Goal: Obtain resource: Obtain resource

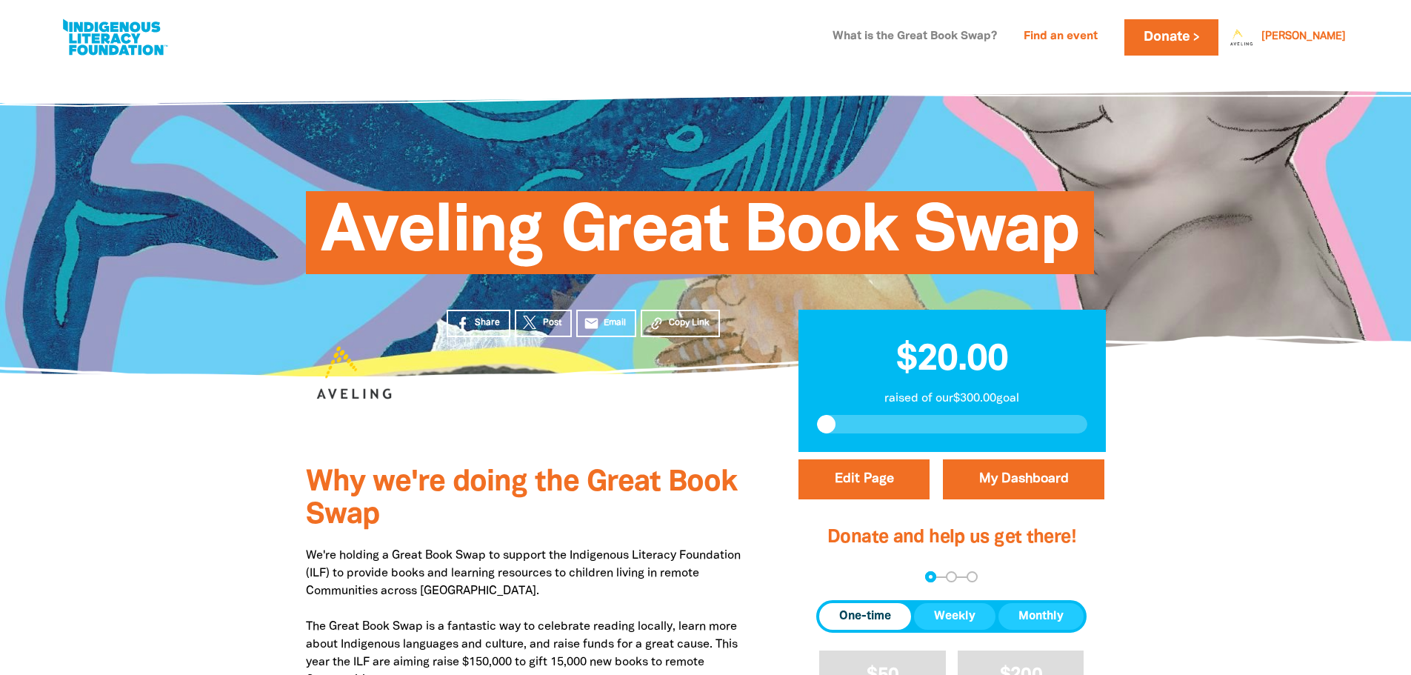
click at [942, 36] on link "What is the Great Book Swap?" at bounding box center [915, 37] width 182 height 24
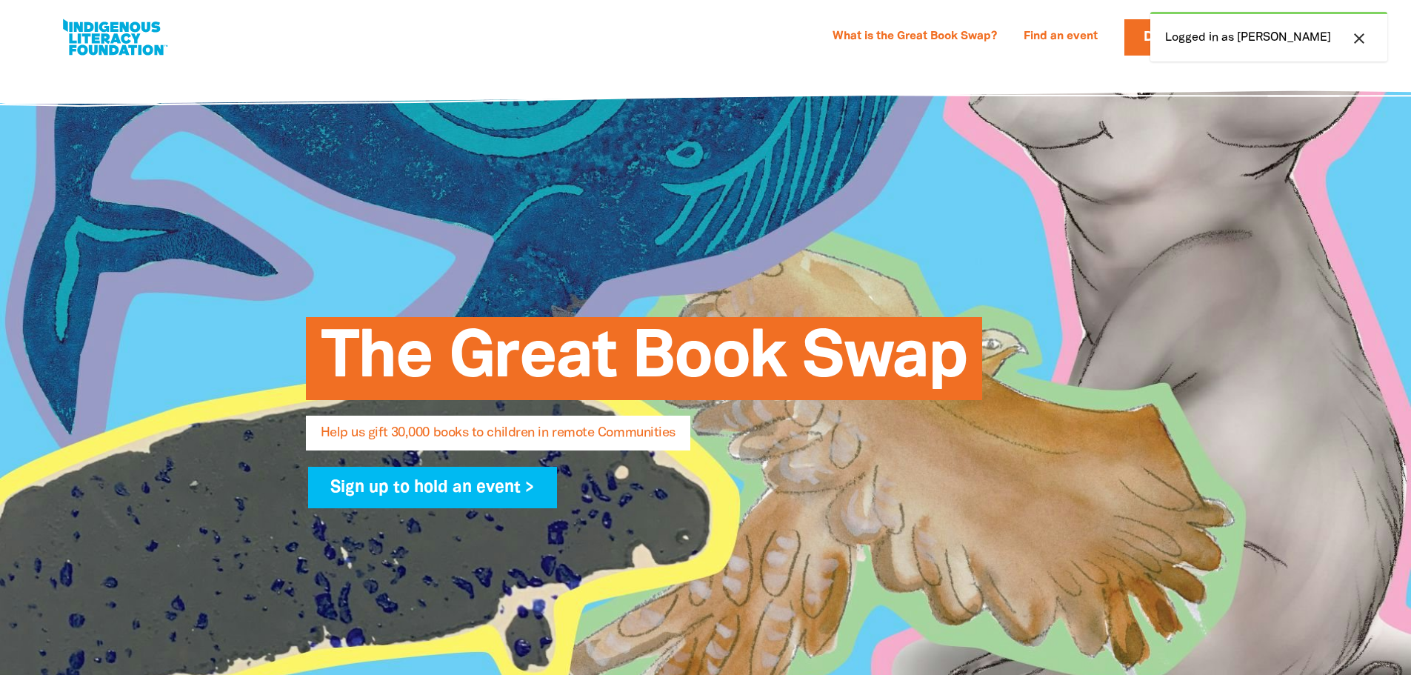
select select "AU"
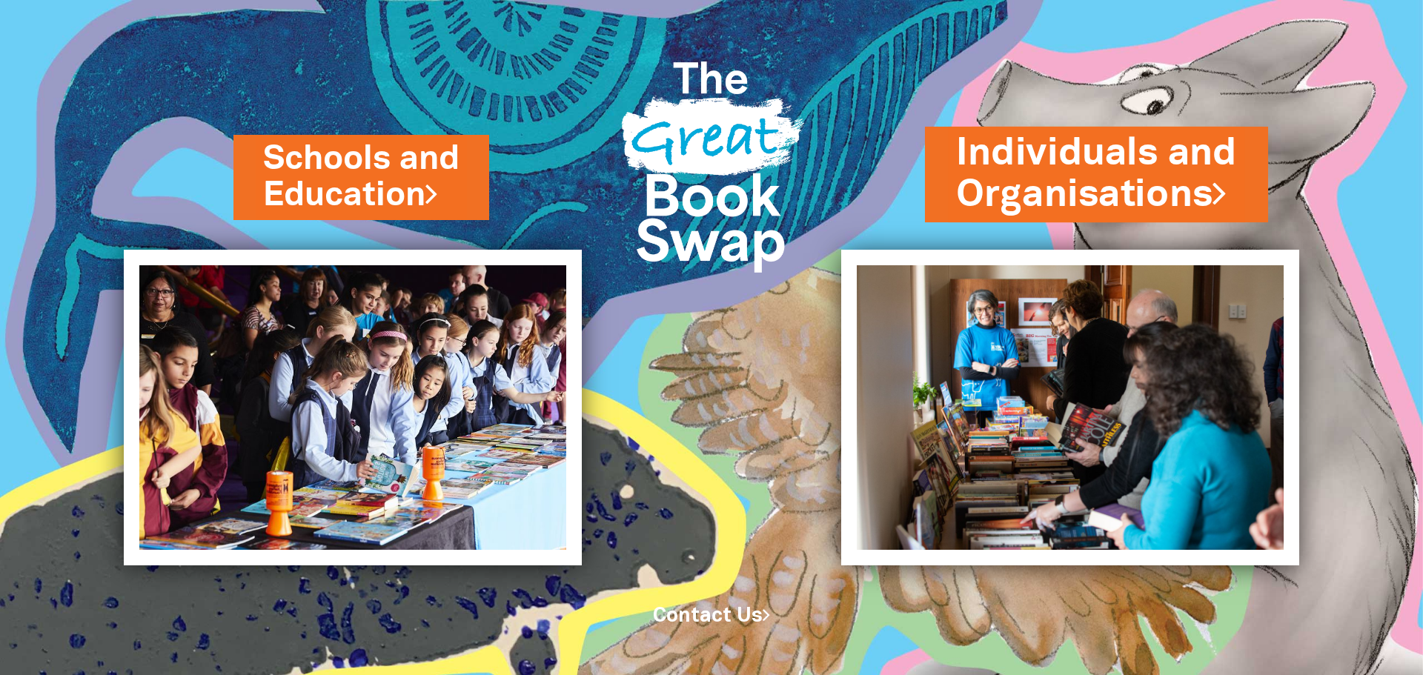
click at [1081, 170] on link "Individuals and Organisations" at bounding box center [1096, 173] width 281 height 93
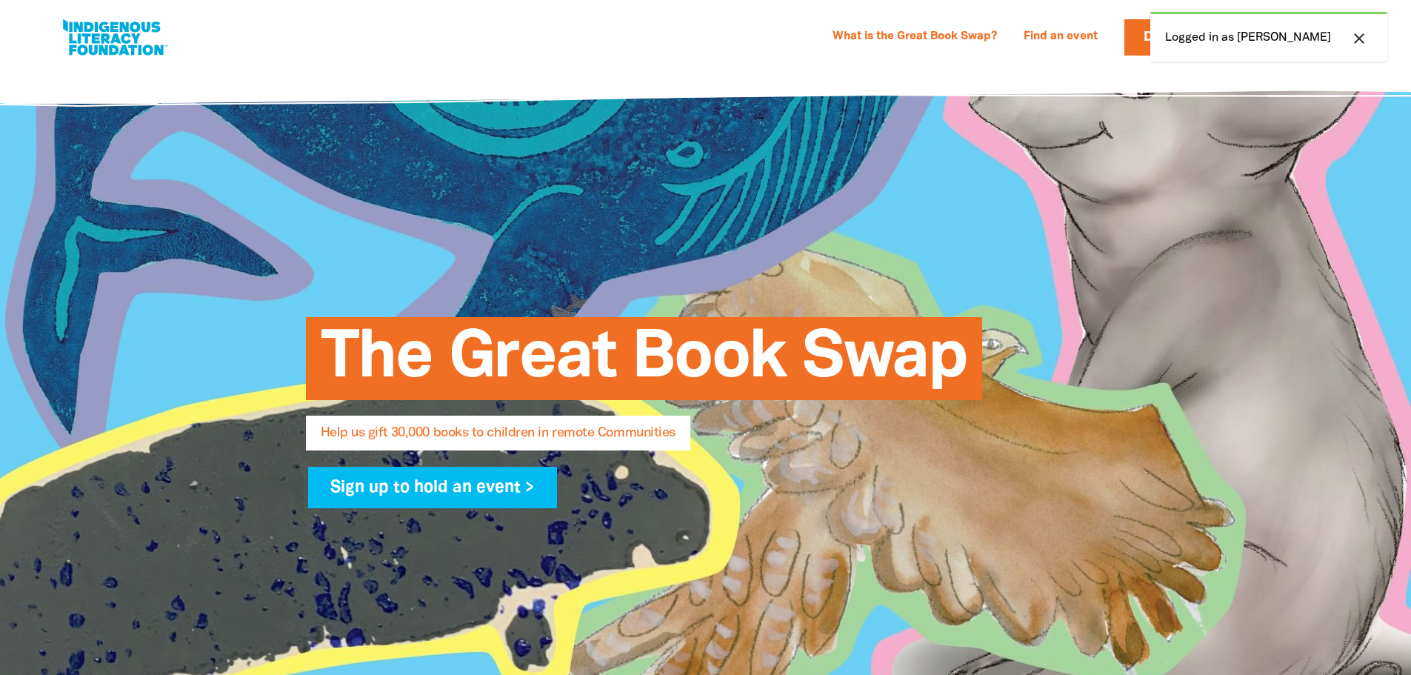
select select "AU"
click at [1354, 41] on icon "close" at bounding box center [1360, 39] width 18 height 18
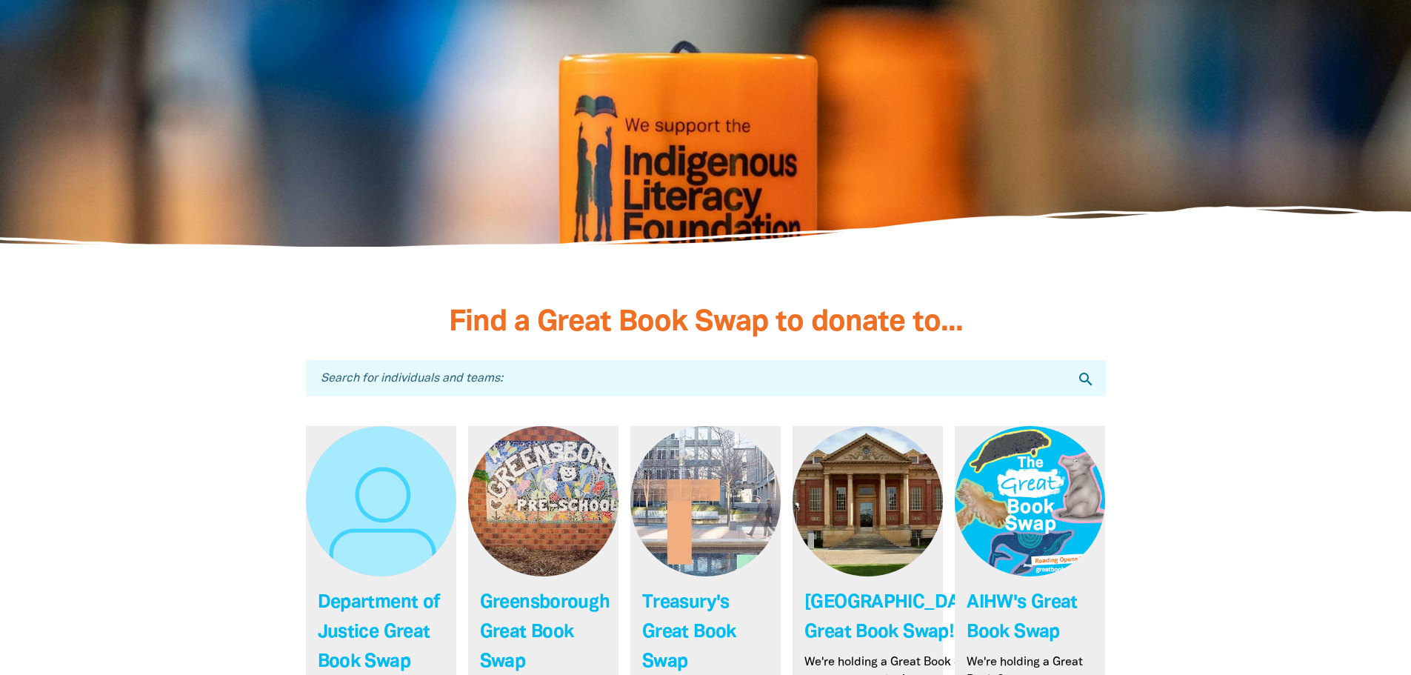
scroll to position [3951, 0]
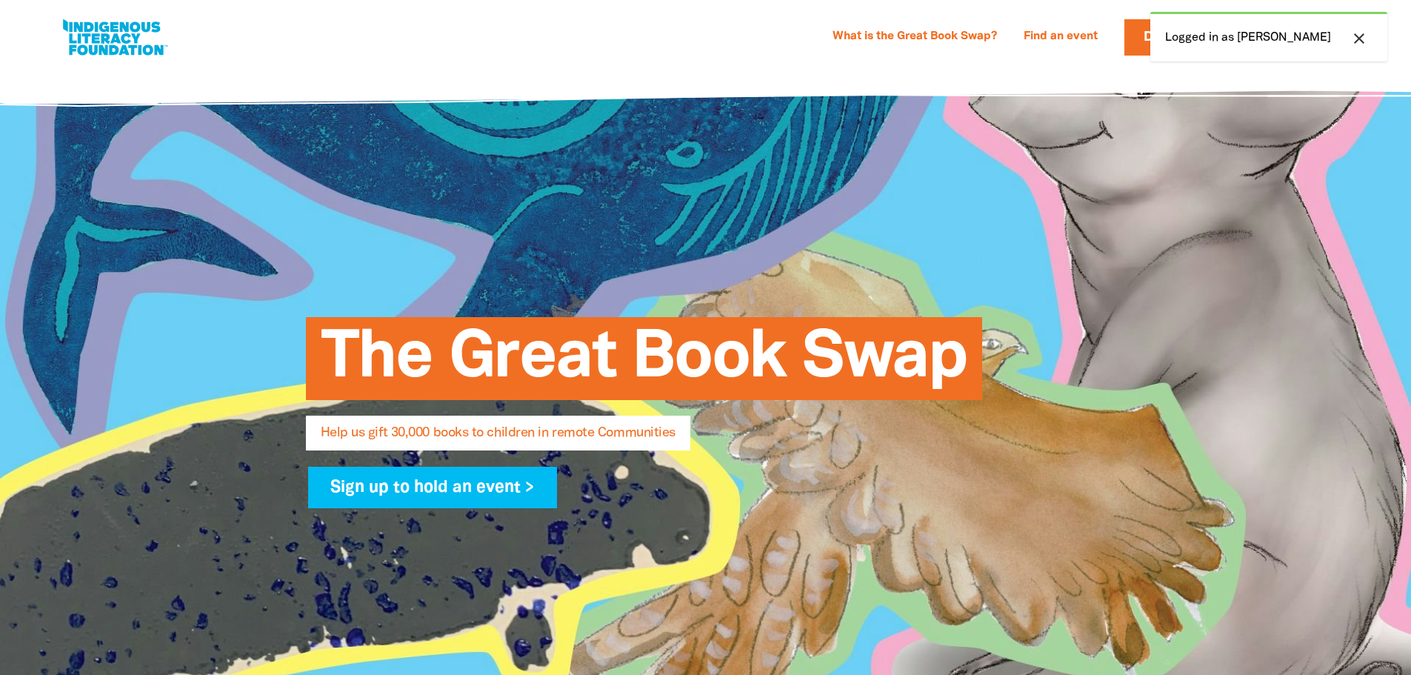
select select "AU"
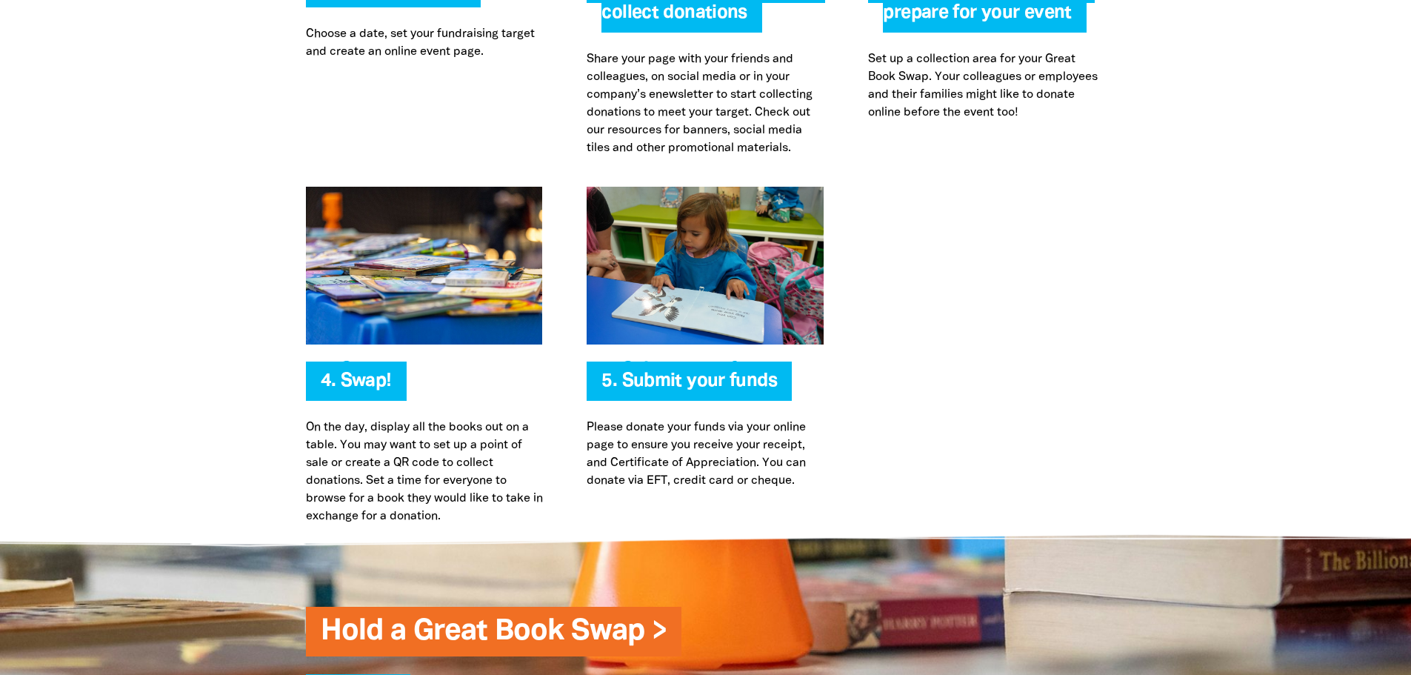
scroll to position [3359, 0]
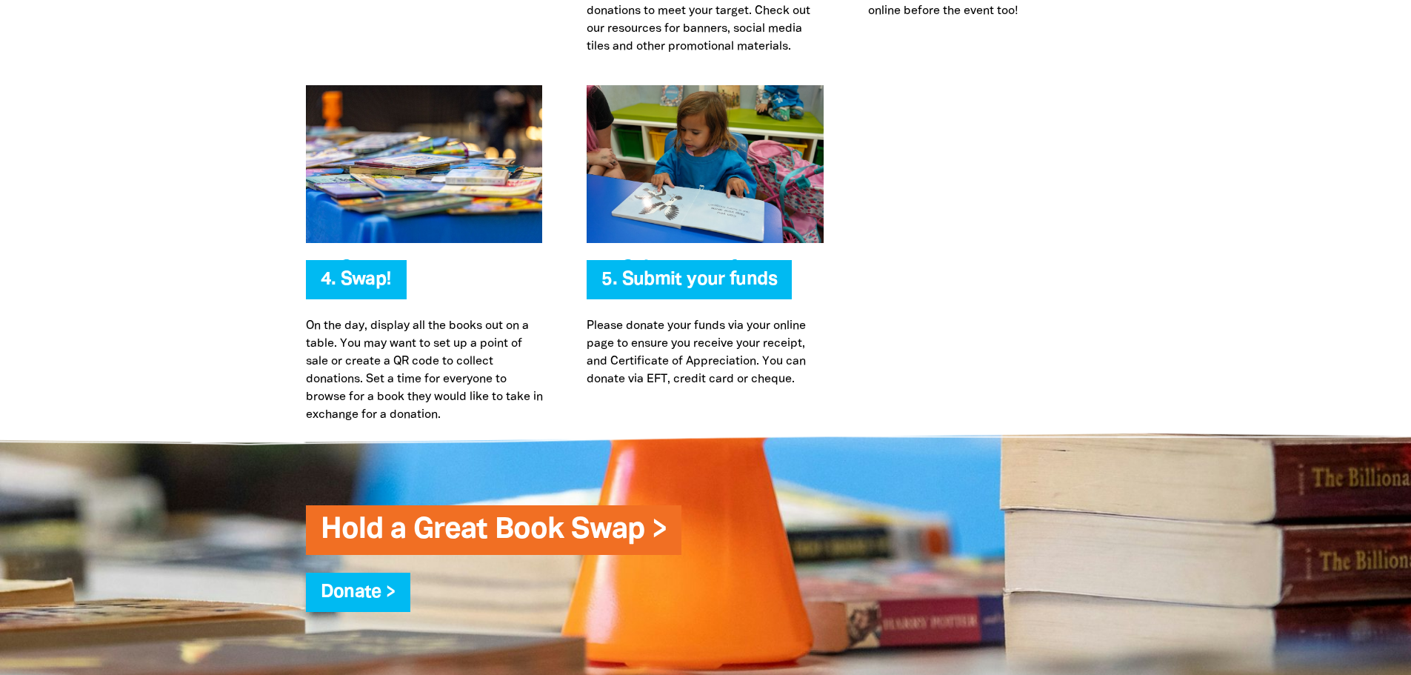
click at [629, 390] on div "5. Submit your funds Please donate your funds via your online page to ensure yo…" at bounding box center [706, 254] width 282 height 339
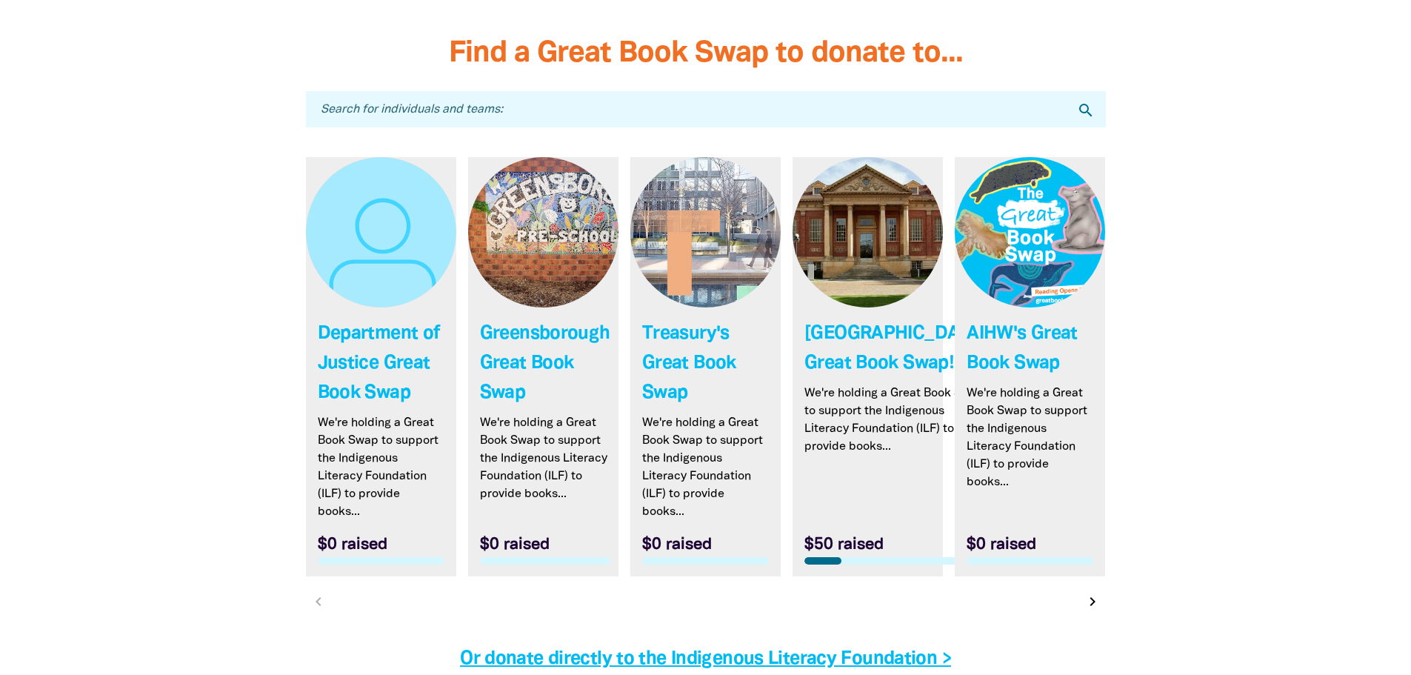
scroll to position [4297, 0]
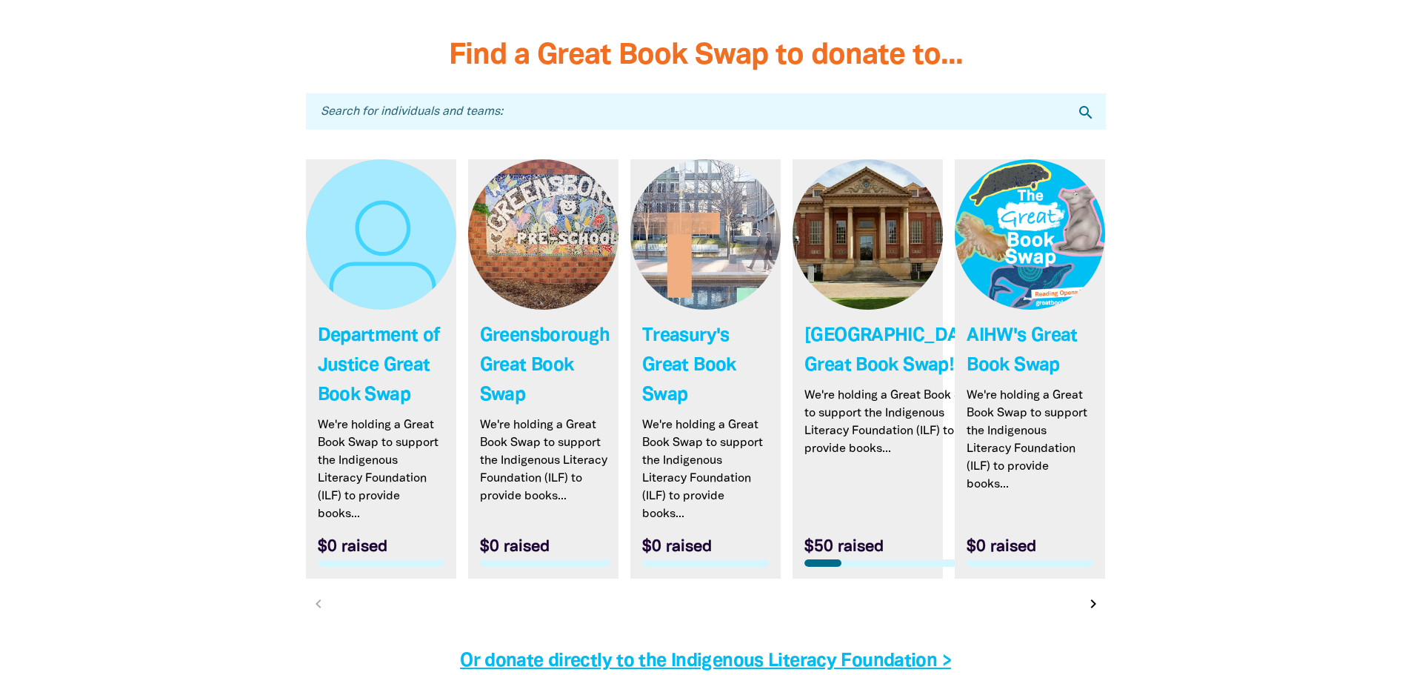
click at [1087, 613] on icon "chevron_right" at bounding box center [1094, 604] width 18 height 18
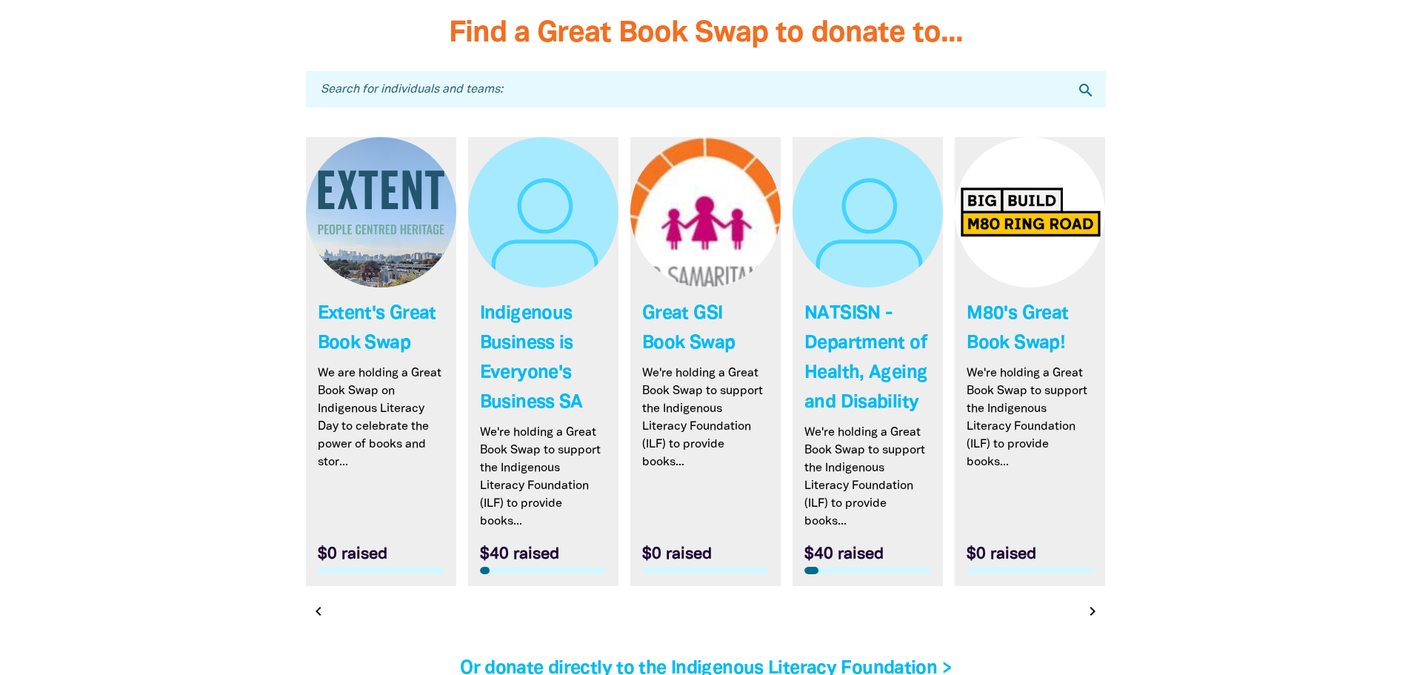
scroll to position [4347, 0]
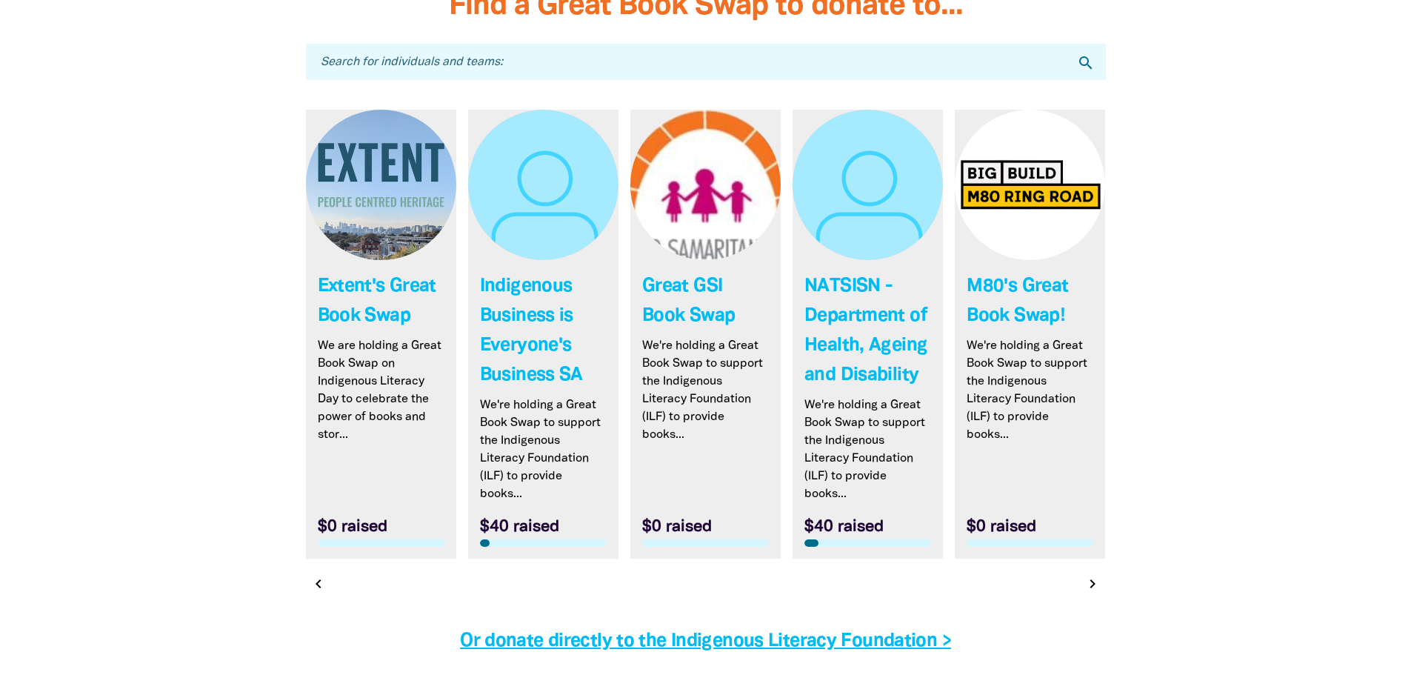
click at [465, 67] on input "Search for individuals and teams:" at bounding box center [706, 62] width 800 height 36
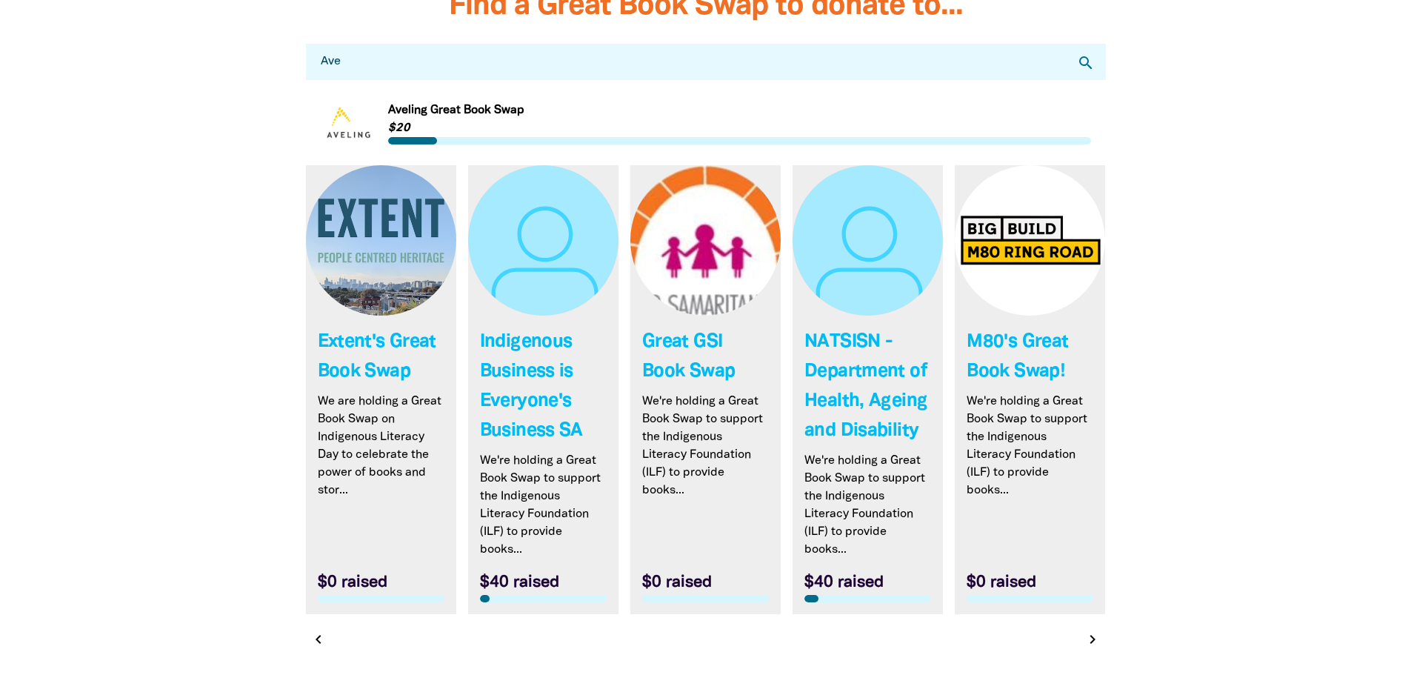
type input "Ave"
click at [306, 290] on link "Link to Extent's Great Book Swap" at bounding box center [381, 389] width 150 height 449
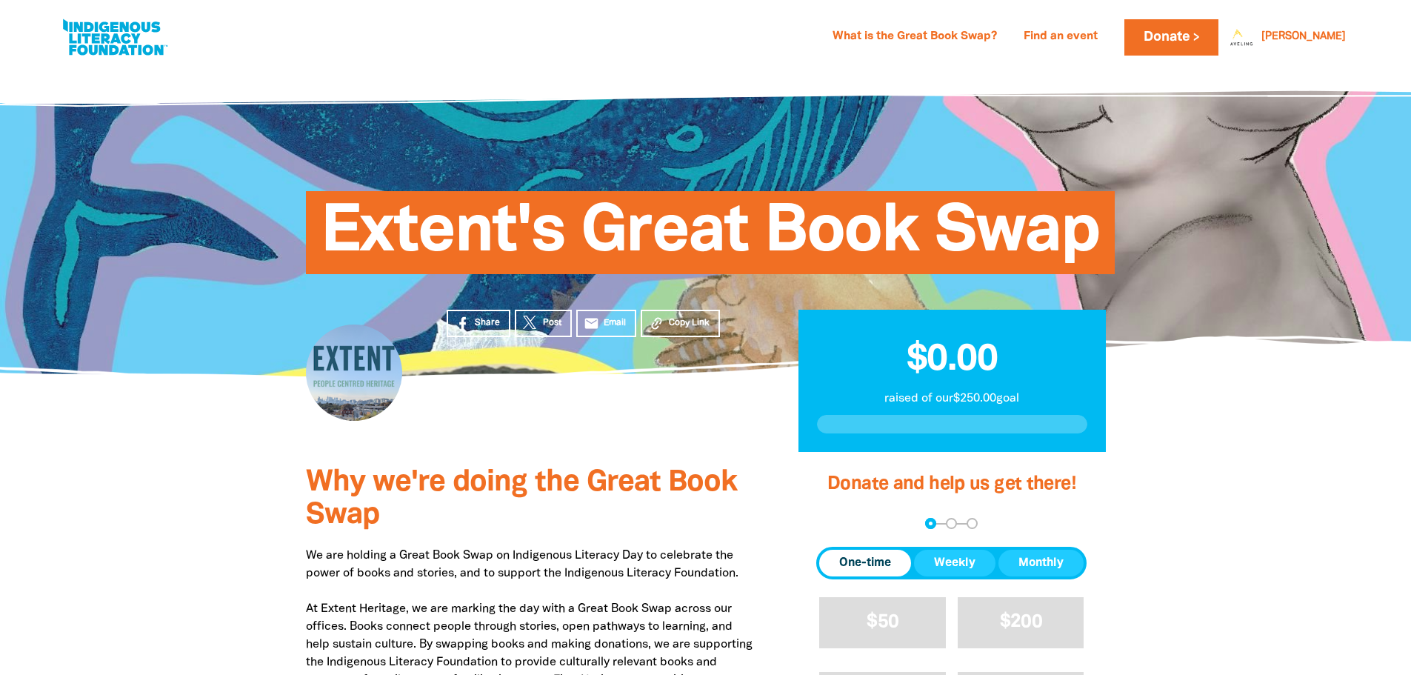
select select "AU"
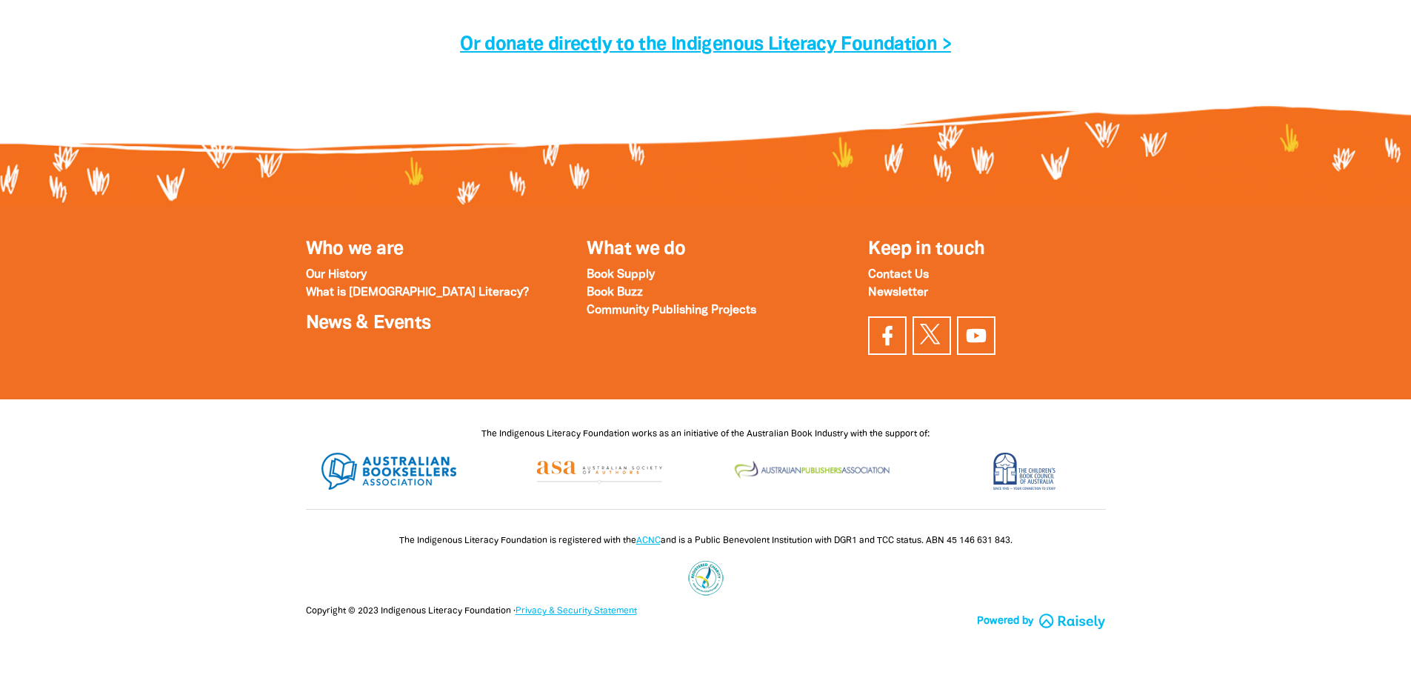
scroll to position [4946, 0]
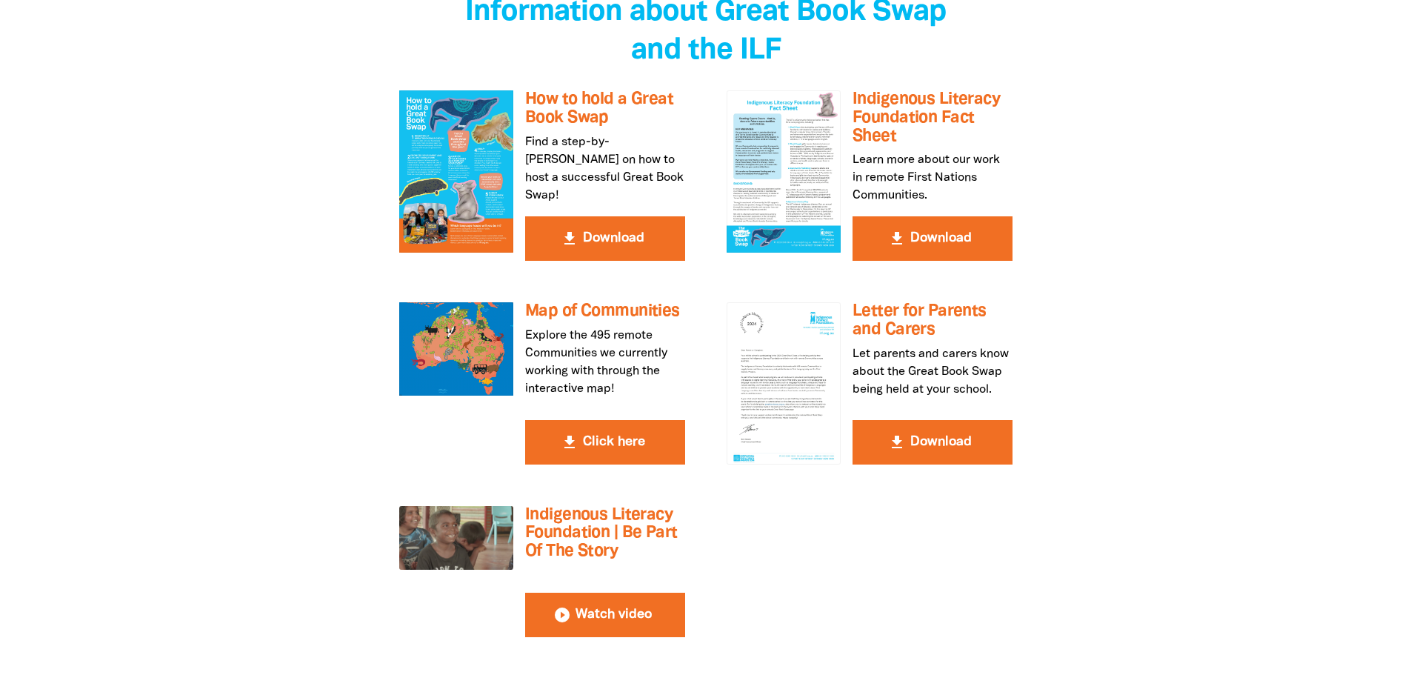
scroll to position [2667, 0]
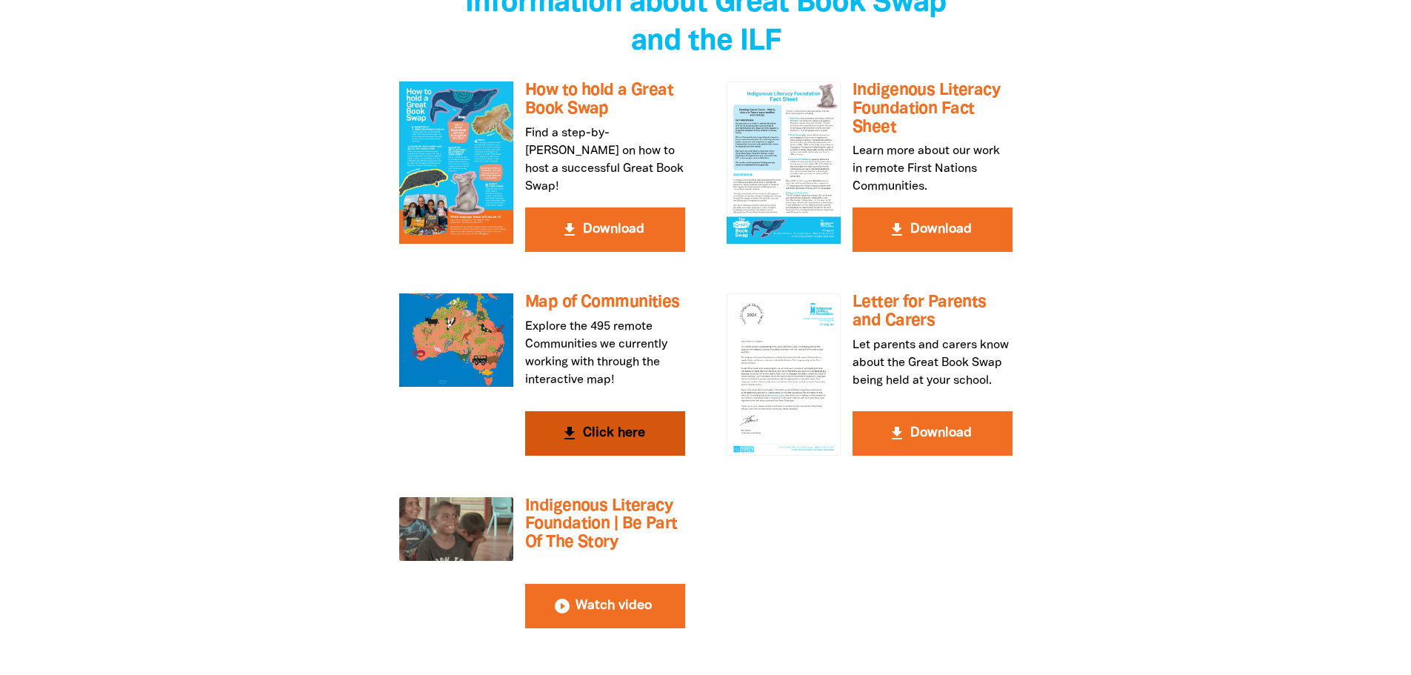
click at [660, 411] on button "get_app Click here" at bounding box center [605, 433] width 160 height 44
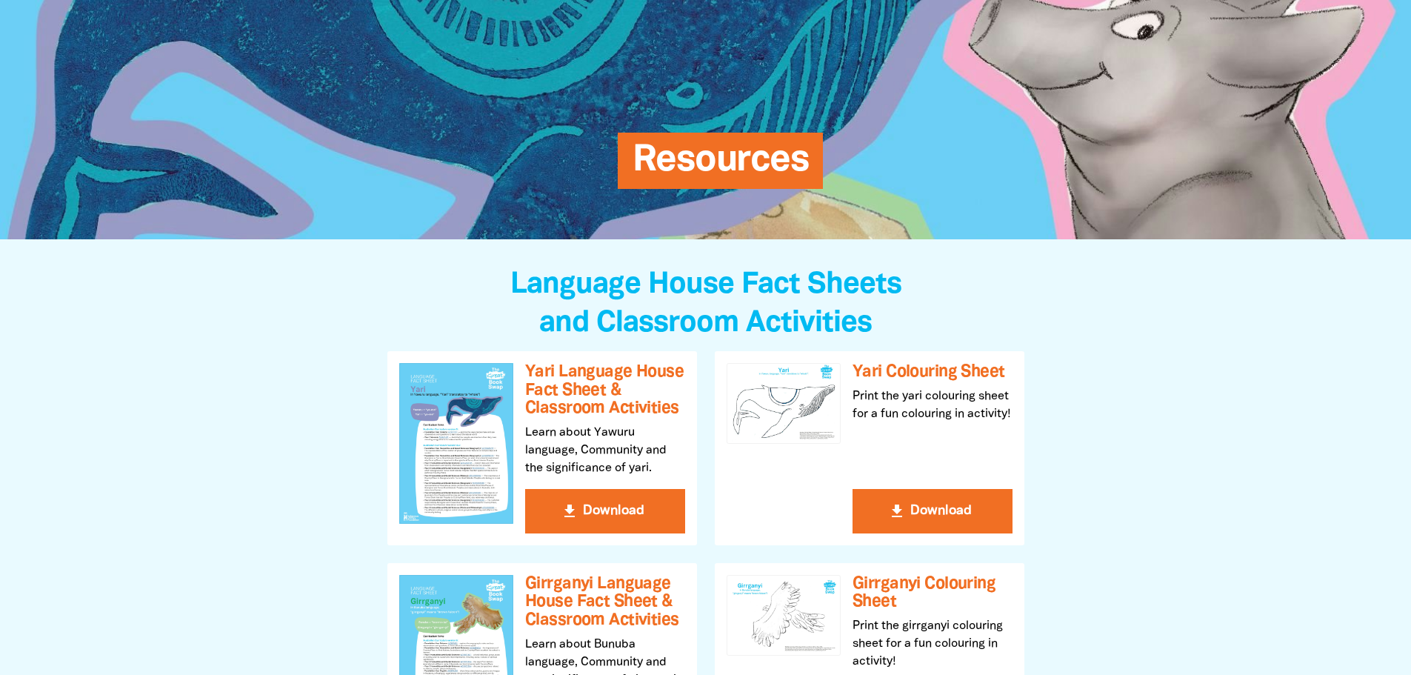
scroll to position [0, 0]
